Goal: Check status: Check status

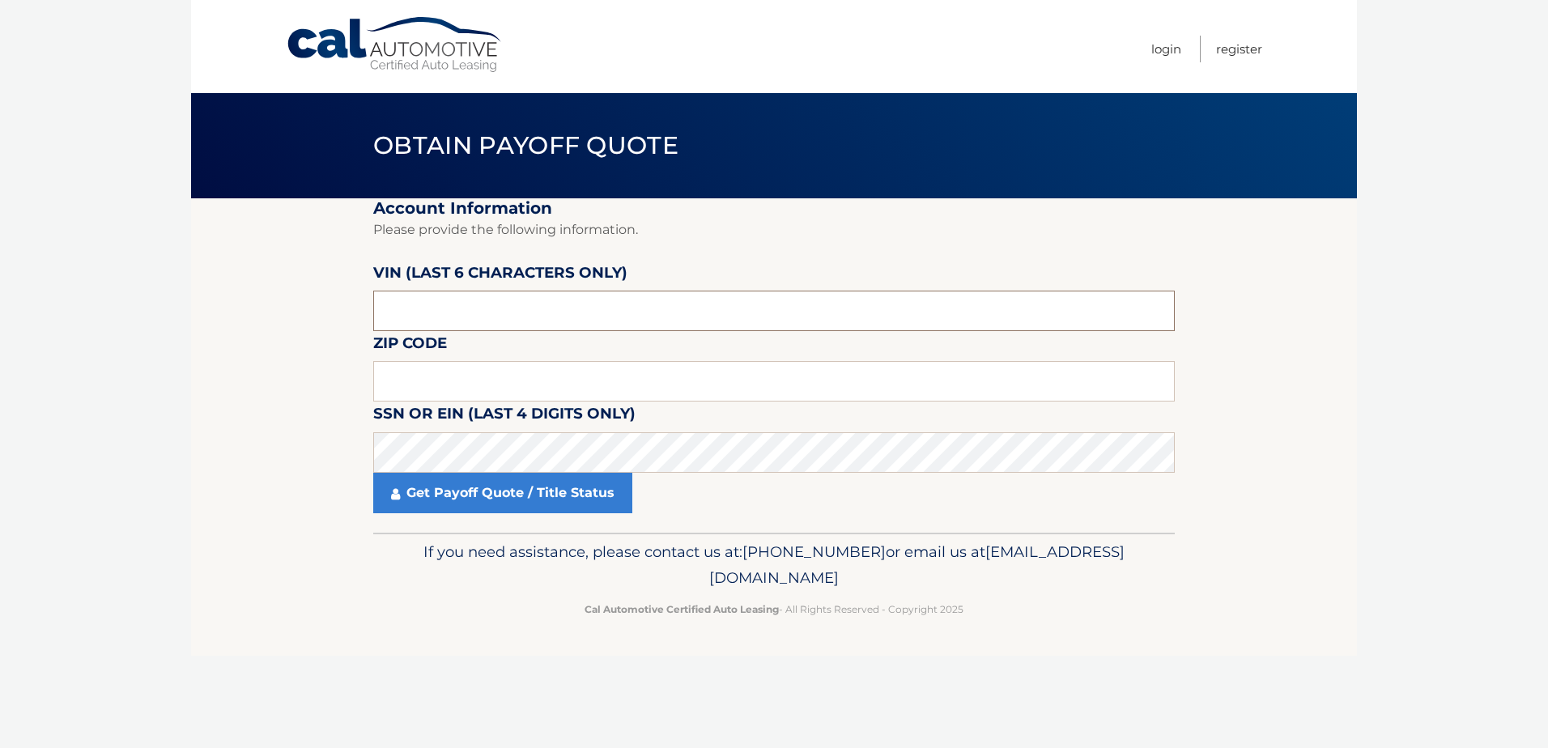
click at [406, 317] on input "text" at bounding box center [774, 311] width 802 height 40
drag, startPoint x: 459, startPoint y: 317, endPoint x: 267, endPoint y: 311, distance: 192.1
click at [267, 311] on section "Account Information Please provide the following information. VIN (last 6 chara…" at bounding box center [774, 365] width 1166 height 334
click at [452, 303] on input "text" at bounding box center [774, 311] width 802 height 40
drag, startPoint x: 452, startPoint y: 303, endPoint x: 246, endPoint y: 307, distance: 205.7
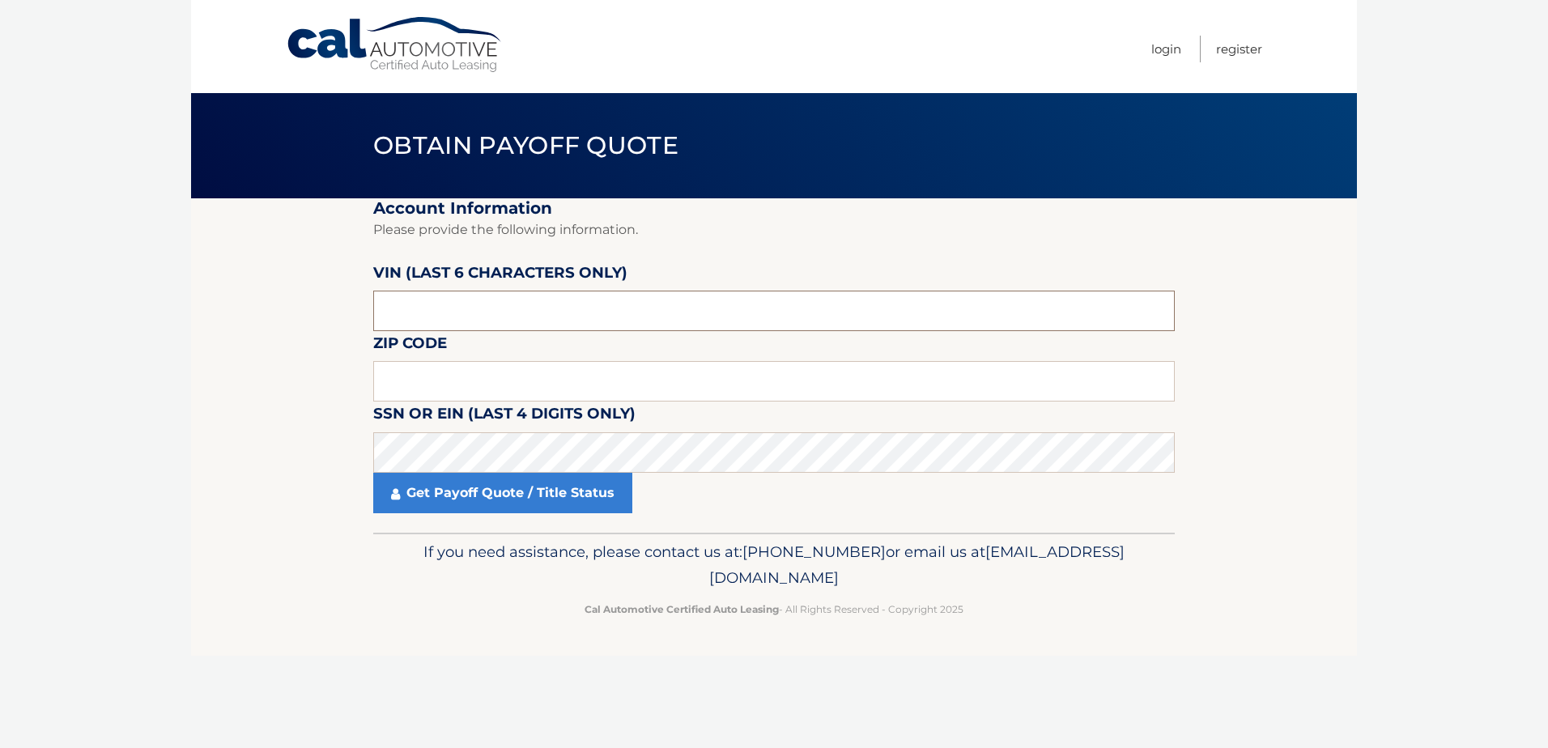
click at [246, 307] on section "Account Information Please provide the following information. VIN (last 6 chara…" at bounding box center [774, 365] width 1166 height 334
type input "535837"
drag, startPoint x: 234, startPoint y: 364, endPoint x: 233, endPoint y: 350, distance: 14.6
click at [234, 359] on section "Account Information Please provide the following information. VIN (last 6 chara…" at bounding box center [774, 365] width 1166 height 334
click at [424, 370] on input "text" at bounding box center [774, 381] width 802 height 40
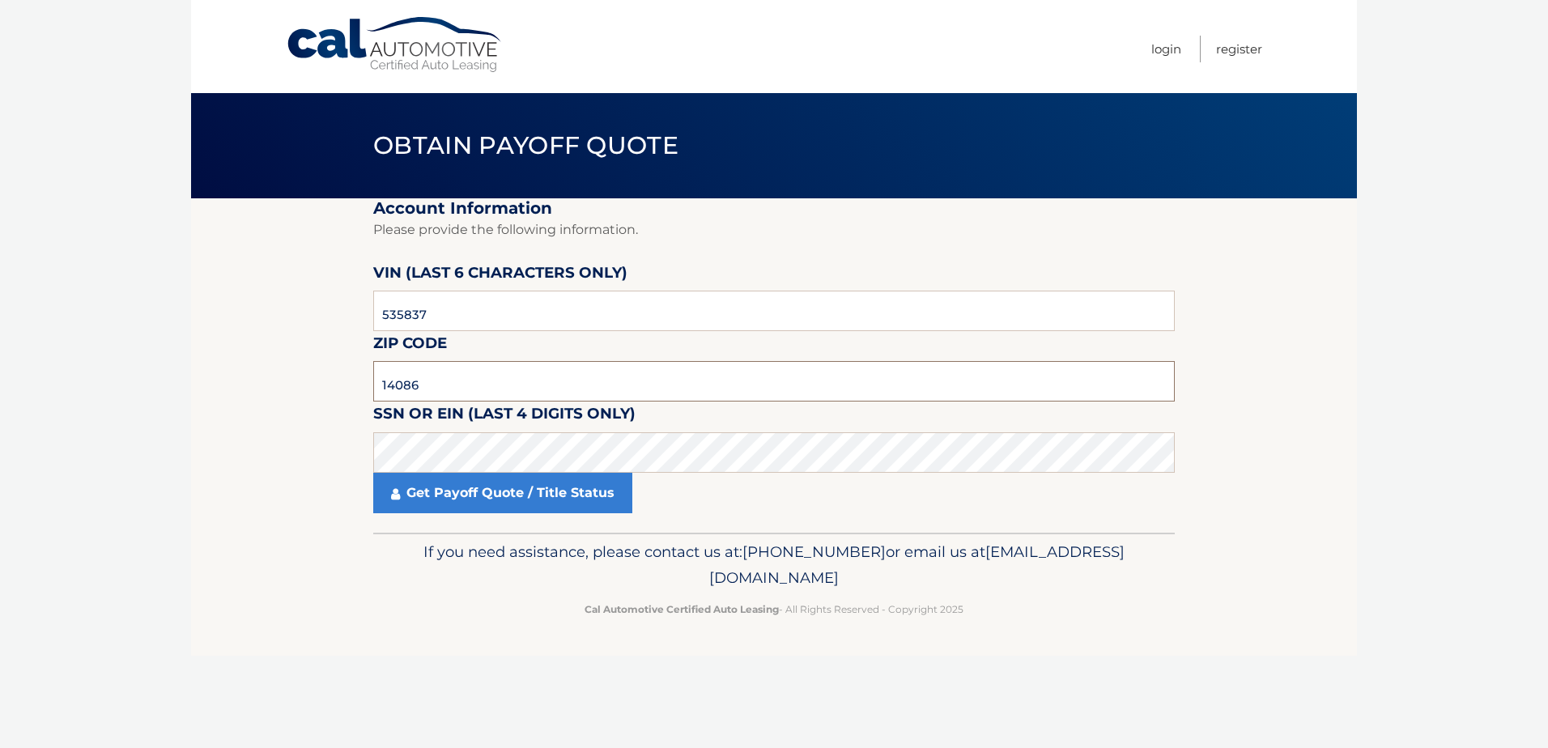
type input "14086"
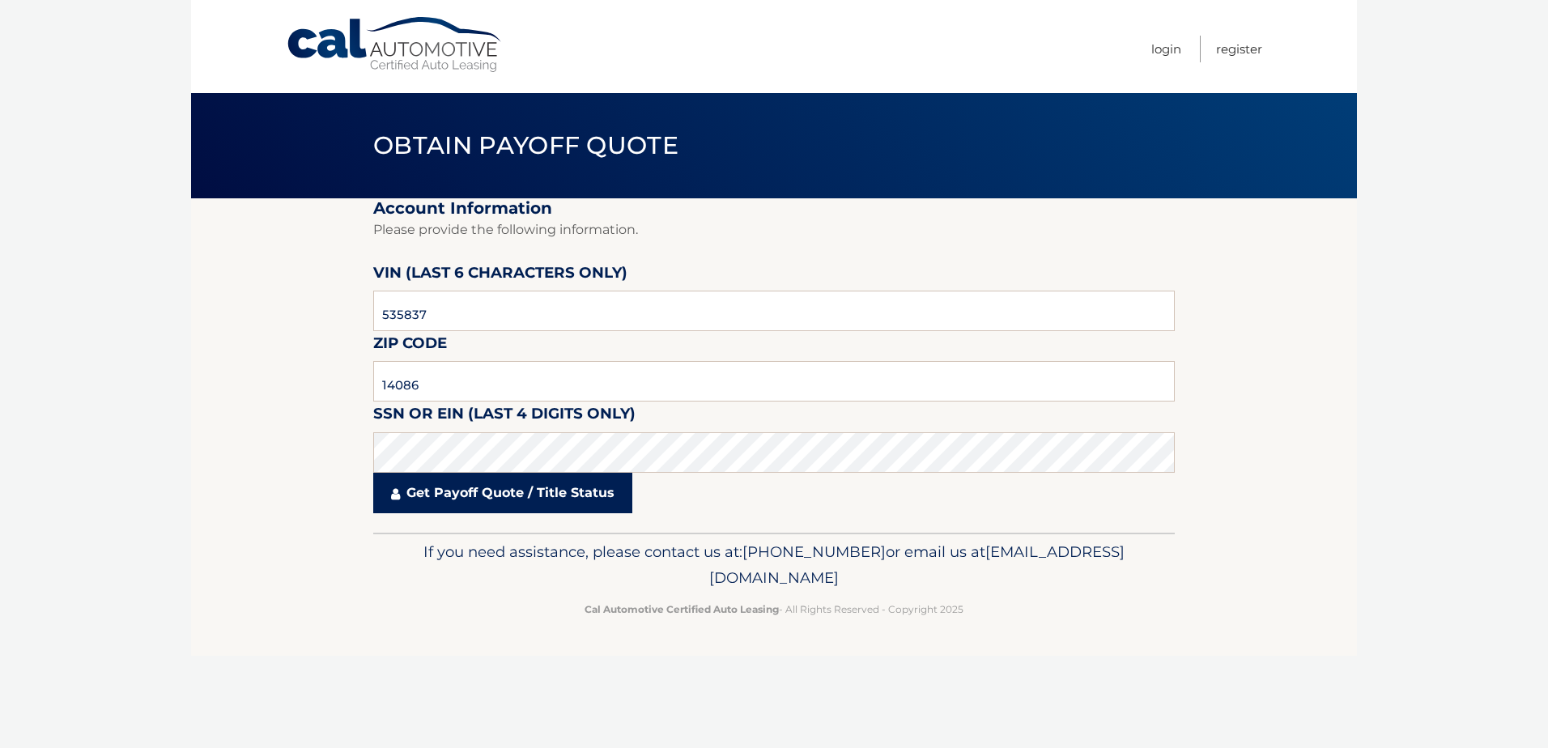
click at [568, 495] on link "Get Payoff Quote / Title Status" at bounding box center [502, 493] width 259 height 40
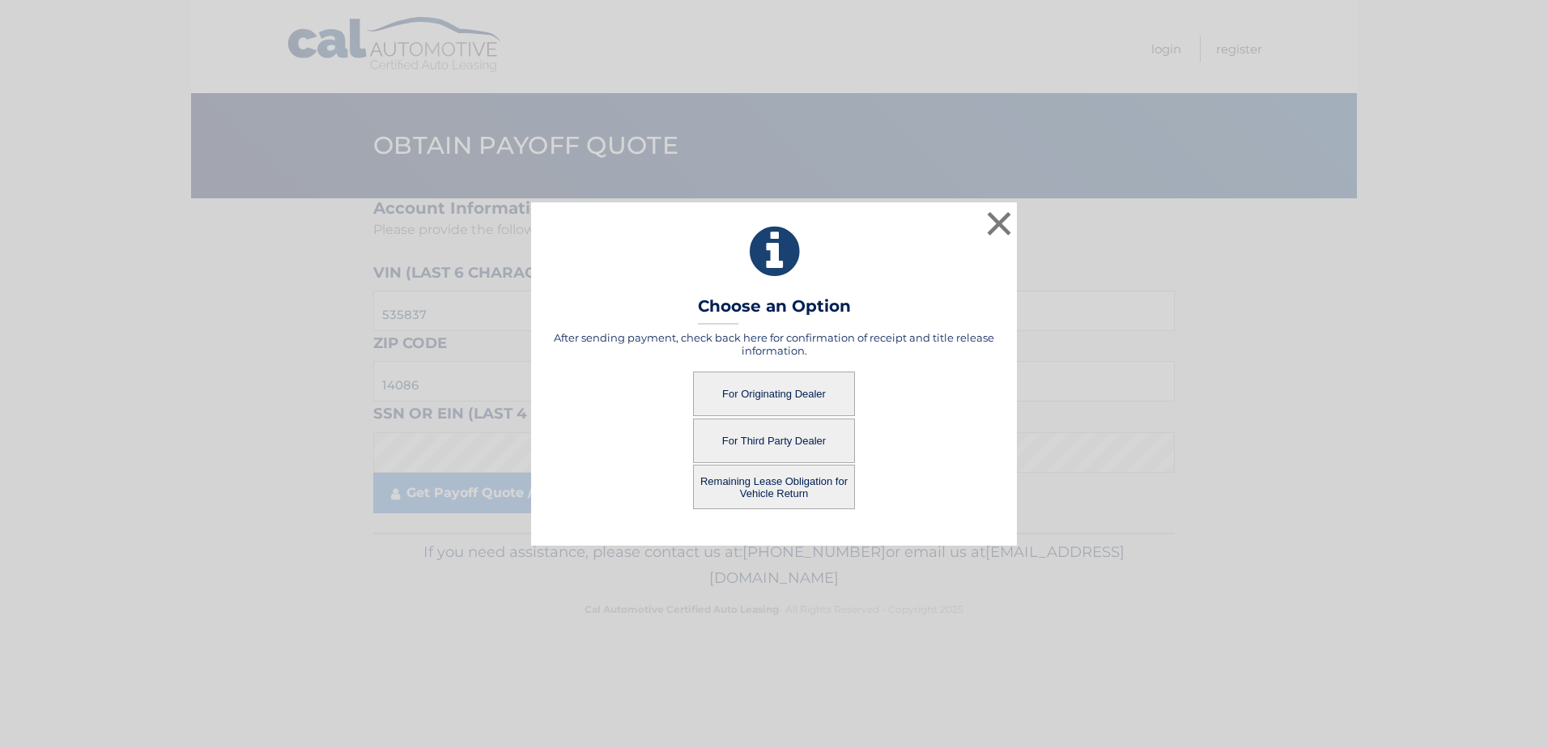
click at [773, 448] on button "For Third Party Dealer" at bounding box center [774, 441] width 162 height 45
click at [758, 440] on button "For Third Party Dealer" at bounding box center [774, 441] width 162 height 45
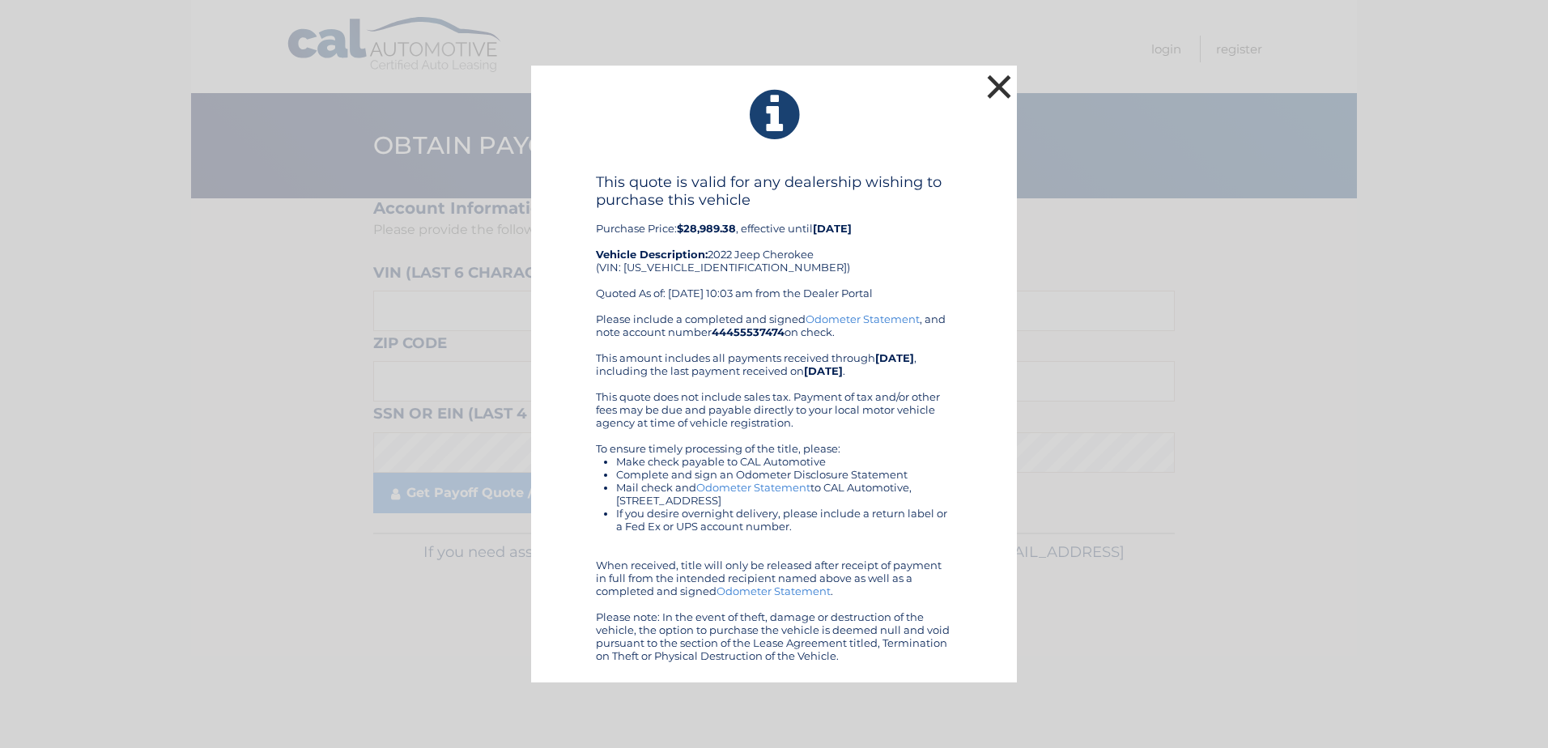
click at [1004, 84] on button "×" at bounding box center [999, 86] width 32 height 32
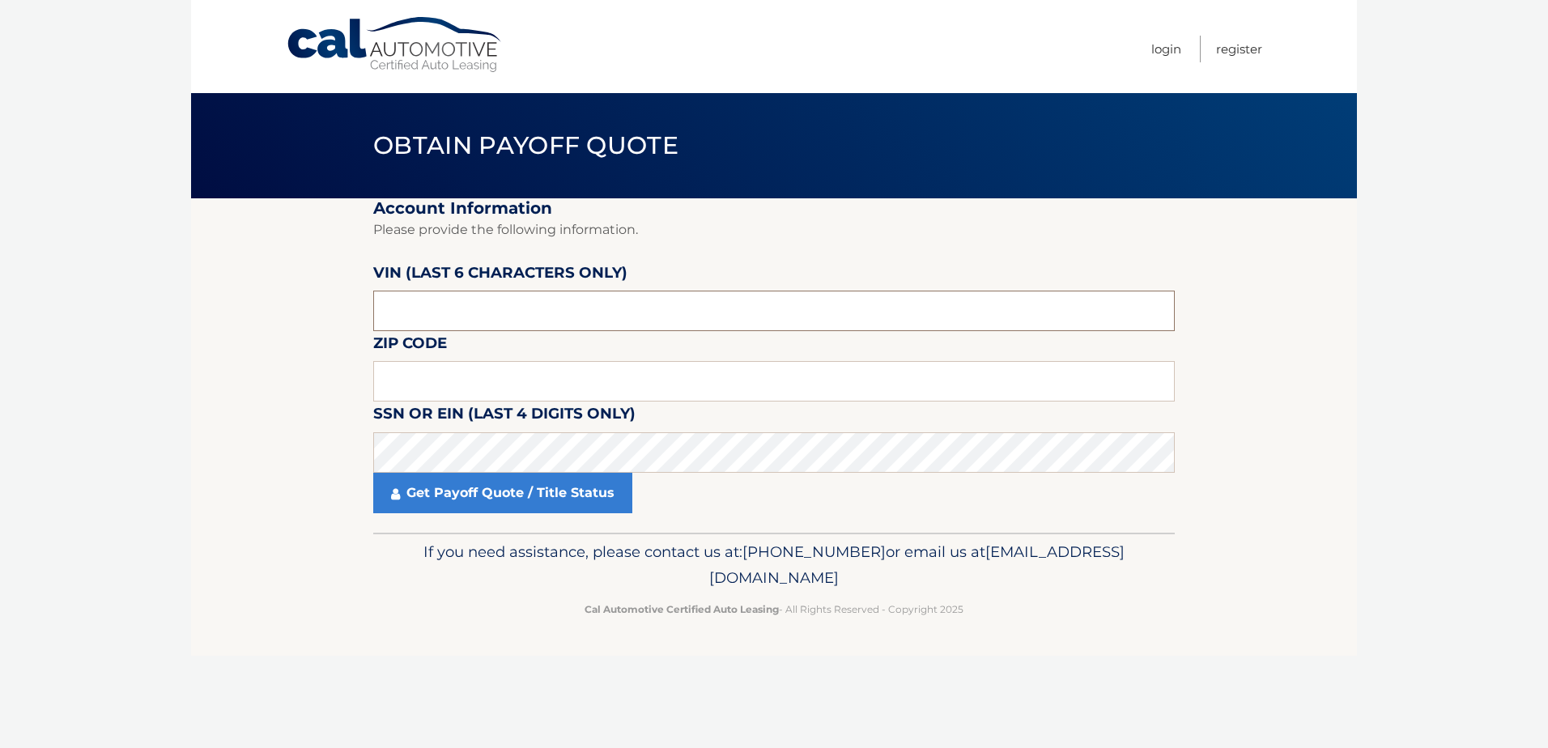
click at [415, 307] on input "text" at bounding box center [774, 311] width 802 height 40
drag, startPoint x: 454, startPoint y: 319, endPoint x: 310, endPoint y: 298, distance: 144.9
click at [310, 298] on section "Account Information Please provide the following information. VIN (last 6 chara…" at bounding box center [774, 365] width 1166 height 334
type input "535837"
click at [400, 373] on input "text" at bounding box center [774, 381] width 802 height 40
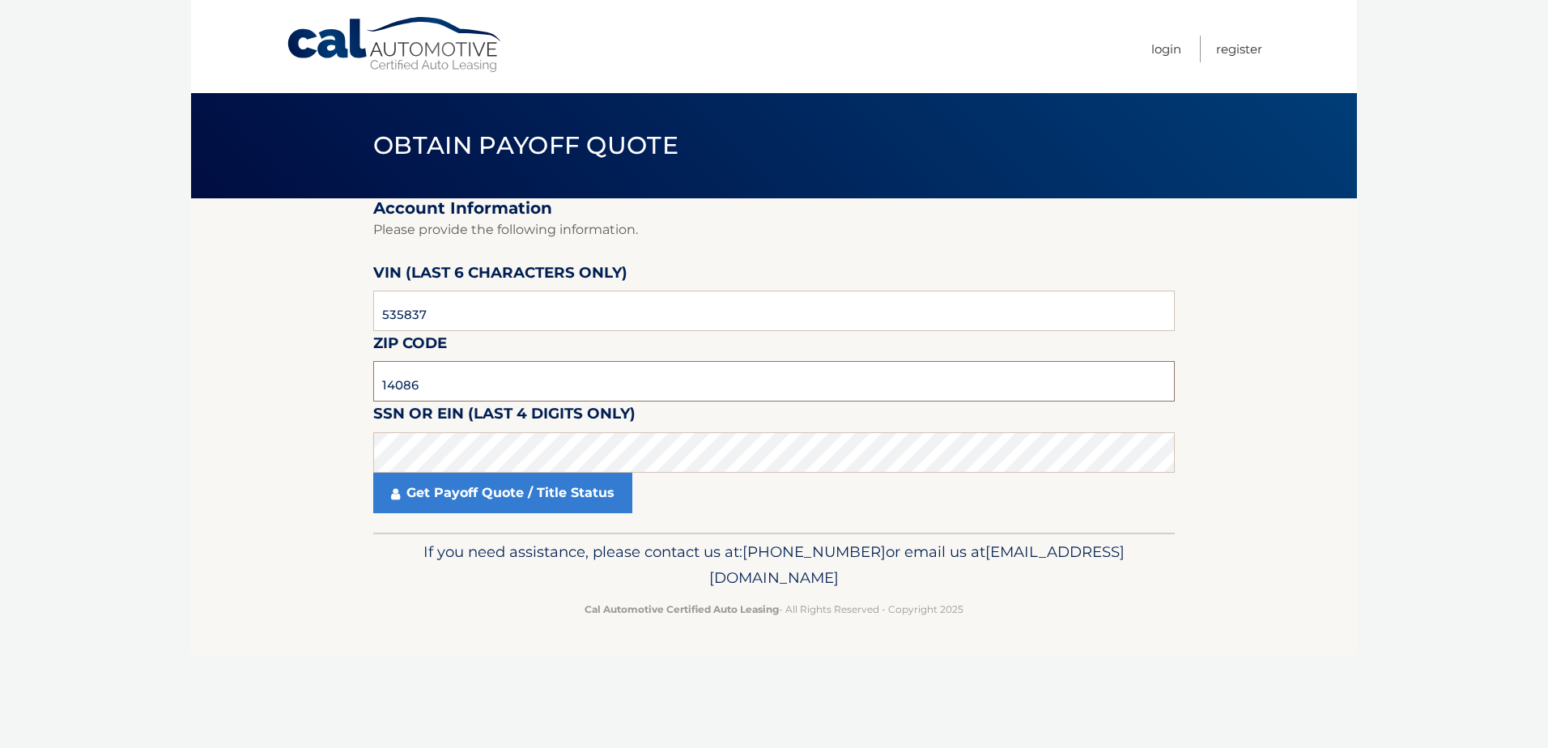
type input "14086"
click at [339, 395] on section "Account Information Please provide the following information. VIN (last 6 chara…" at bounding box center [774, 365] width 1166 height 334
drag, startPoint x: 113, startPoint y: 435, endPoint x: 331, endPoint y: 513, distance: 232.1
click at [114, 435] on body "Cal Automotive Menu Login Register Obtain Payoff Quote" at bounding box center [774, 374] width 1548 height 748
click at [577, 513] on fieldset "Account Information Please provide the following information. VIN (last 6 chara…" at bounding box center [774, 365] width 802 height 334
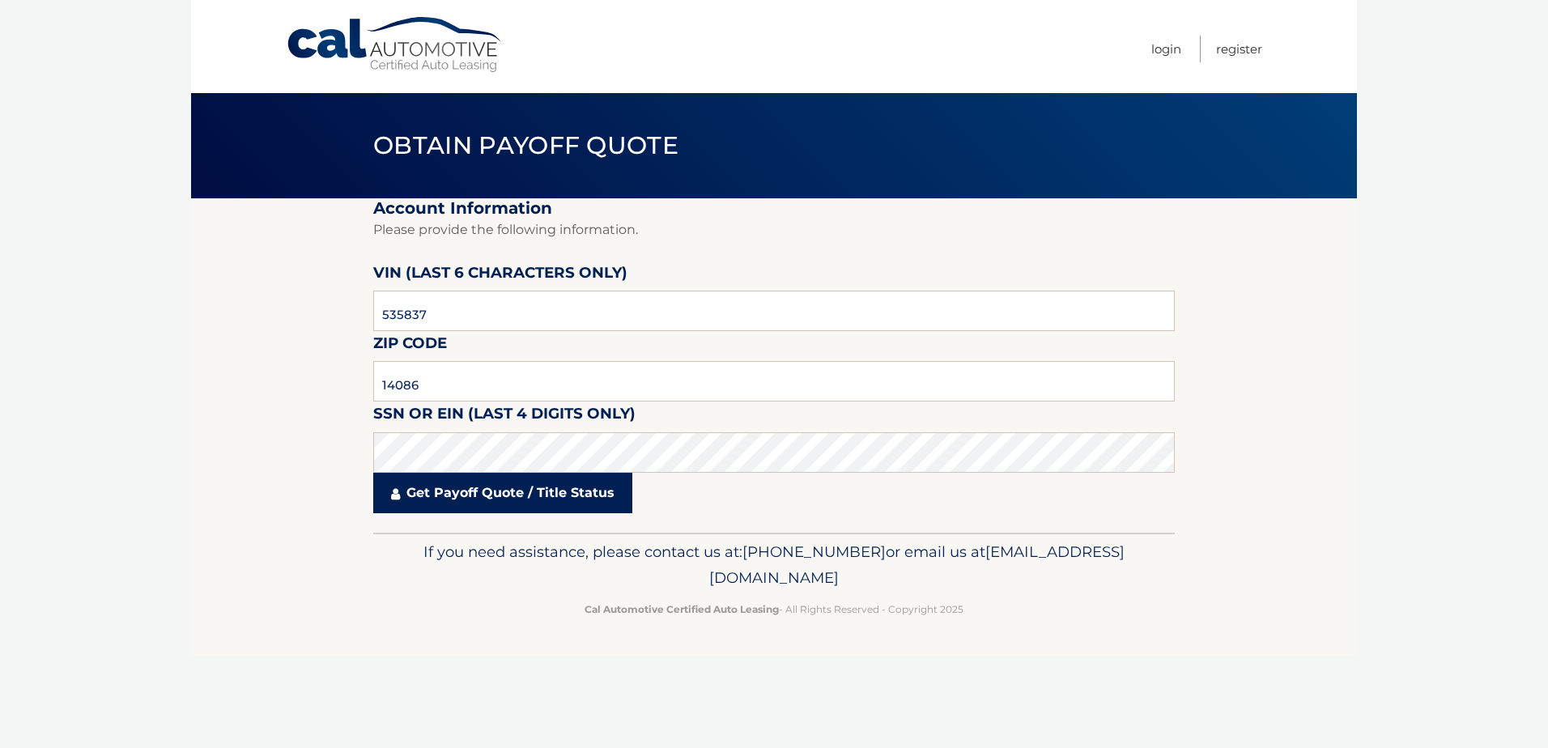
click at [479, 497] on link "Get Payoff Quote / Title Status" at bounding box center [502, 493] width 259 height 40
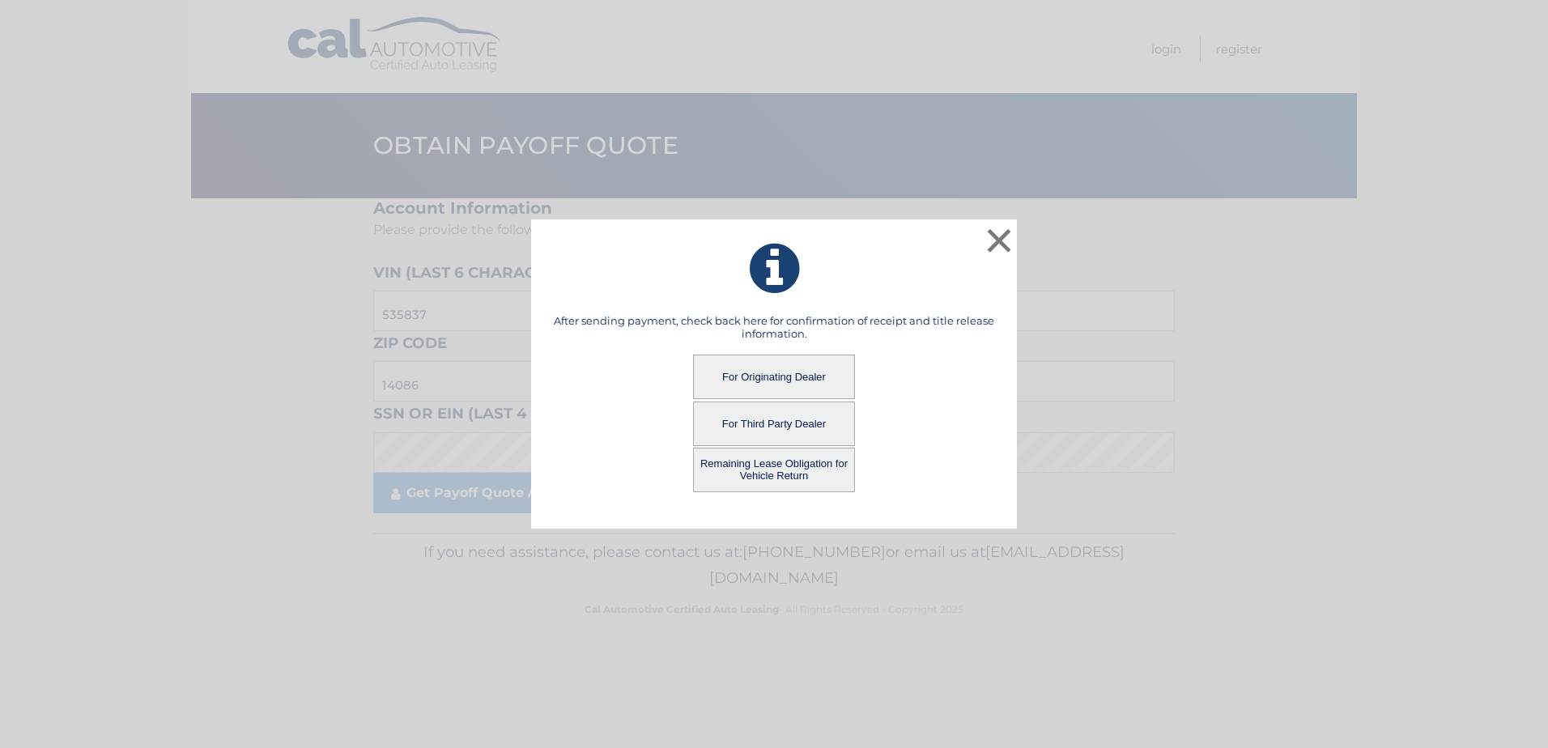
click at [777, 463] on button "Remaining Lease Obligation for Vehicle Return" at bounding box center [774, 470] width 162 height 45
drag, startPoint x: 745, startPoint y: 462, endPoint x: 604, endPoint y: 500, distance: 146.0
click at [746, 462] on button "Remaining Lease Obligation for Vehicle Return" at bounding box center [774, 470] width 162 height 45
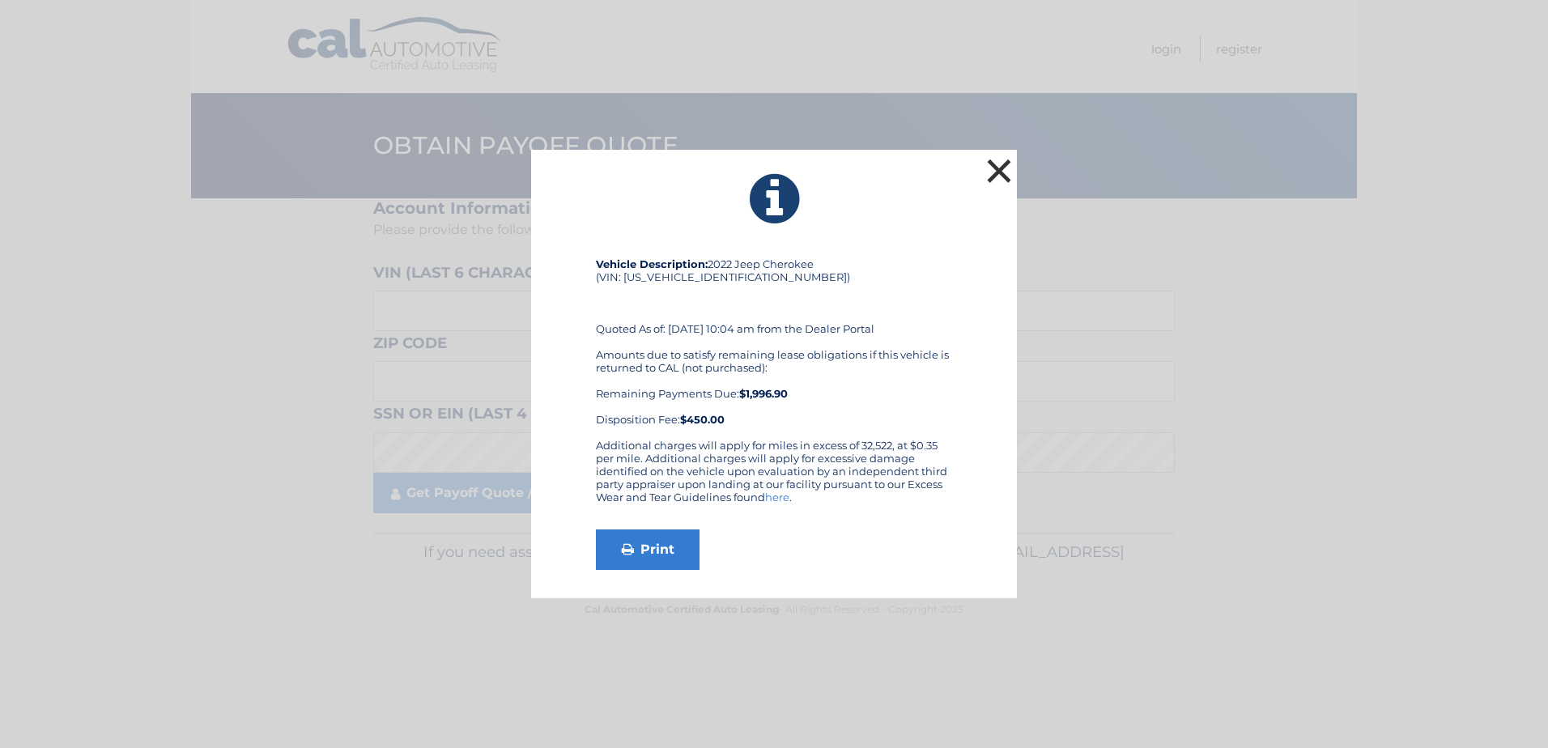
click at [995, 167] on button "×" at bounding box center [999, 171] width 32 height 32
